Goal: Navigation & Orientation: Find specific page/section

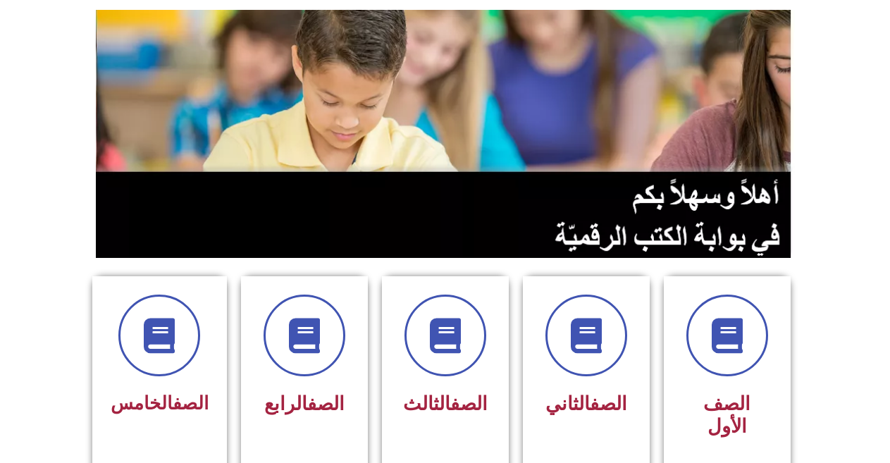
scroll to position [139, 0]
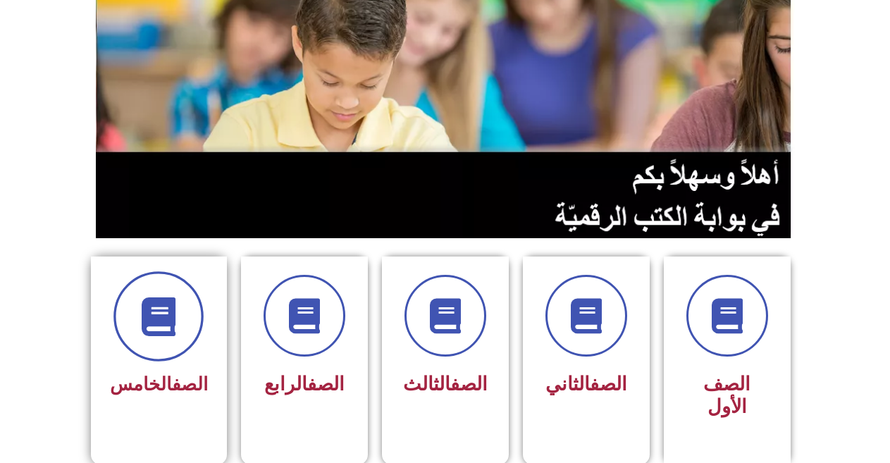
click at [177, 316] on icon at bounding box center [159, 316] width 39 height 39
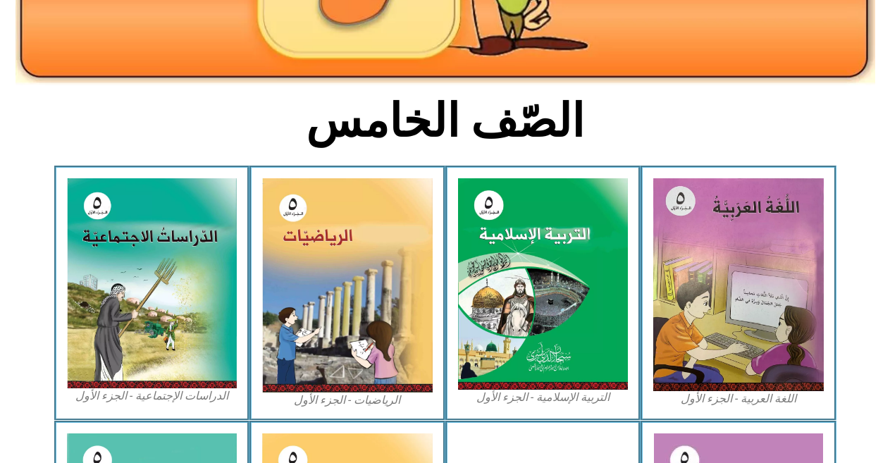
scroll to position [278, 0]
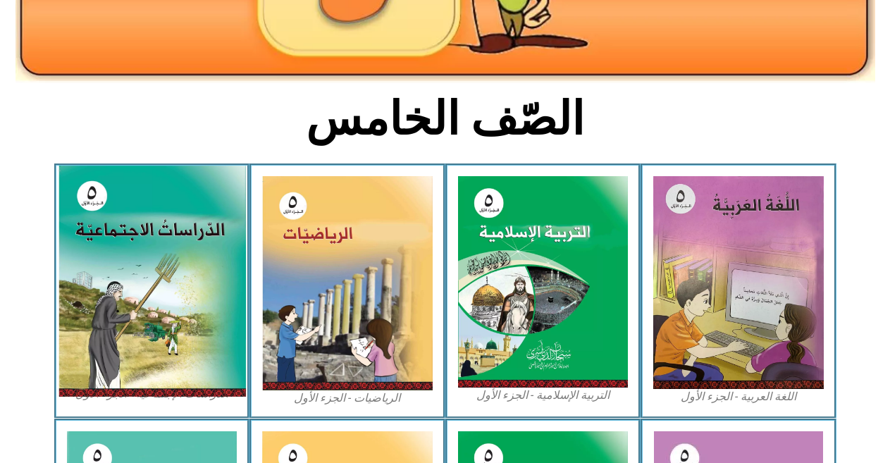
click at [115, 276] on img at bounding box center [152, 281] width 188 height 231
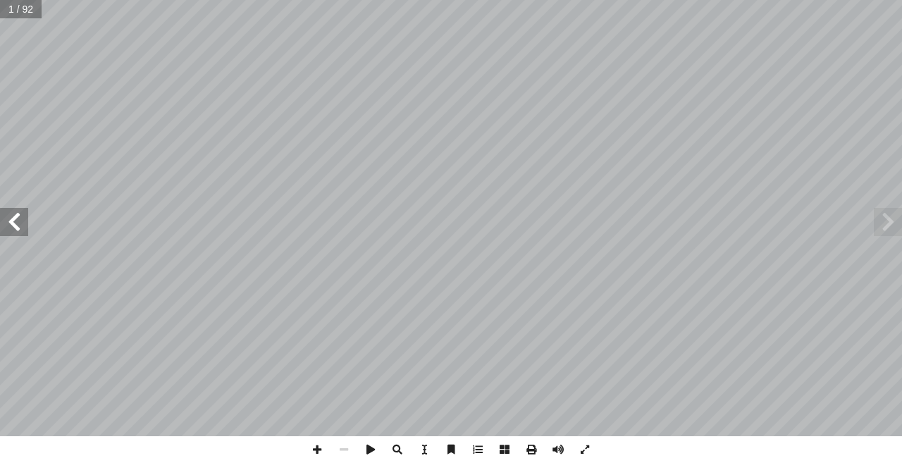
click at [16, 222] on span at bounding box center [14, 222] width 28 height 28
click at [18, 220] on span at bounding box center [14, 222] width 28 height 28
click at [23, 220] on span at bounding box center [14, 222] width 28 height 28
